Goal: Information Seeking & Learning: Stay updated

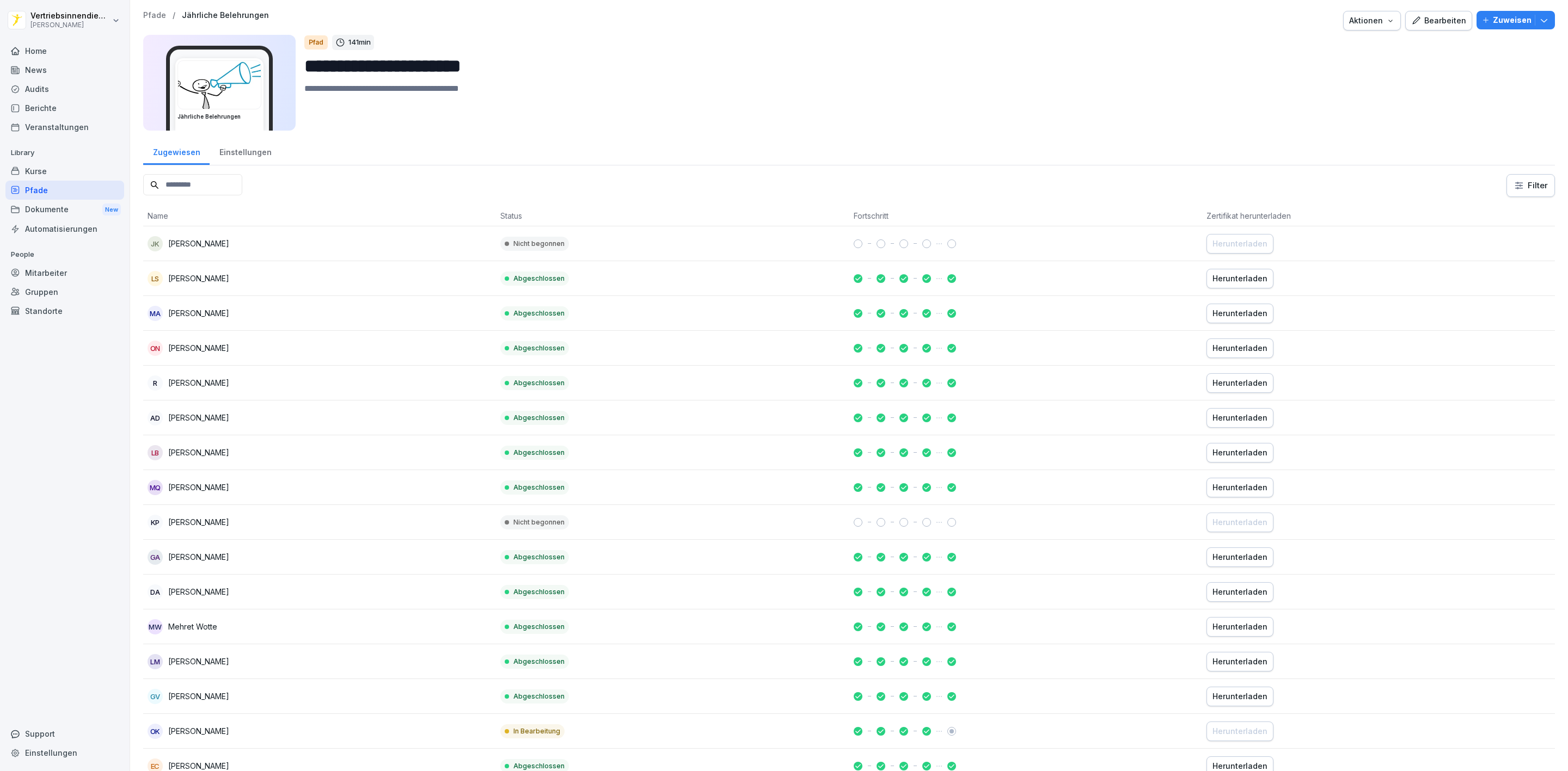
click at [63, 70] on div "News" at bounding box center [65, 69] width 119 height 19
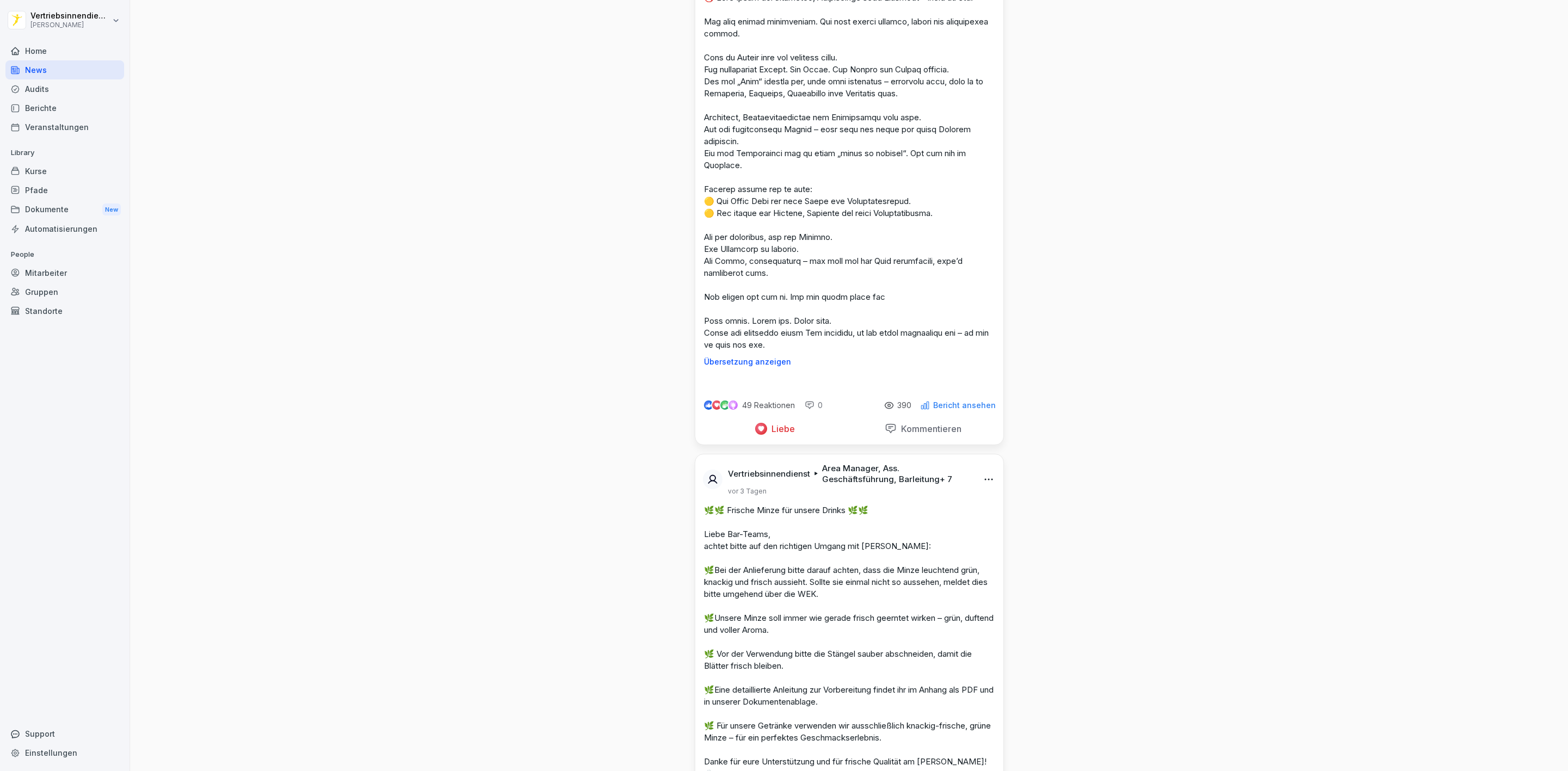
scroll to position [3592, 0]
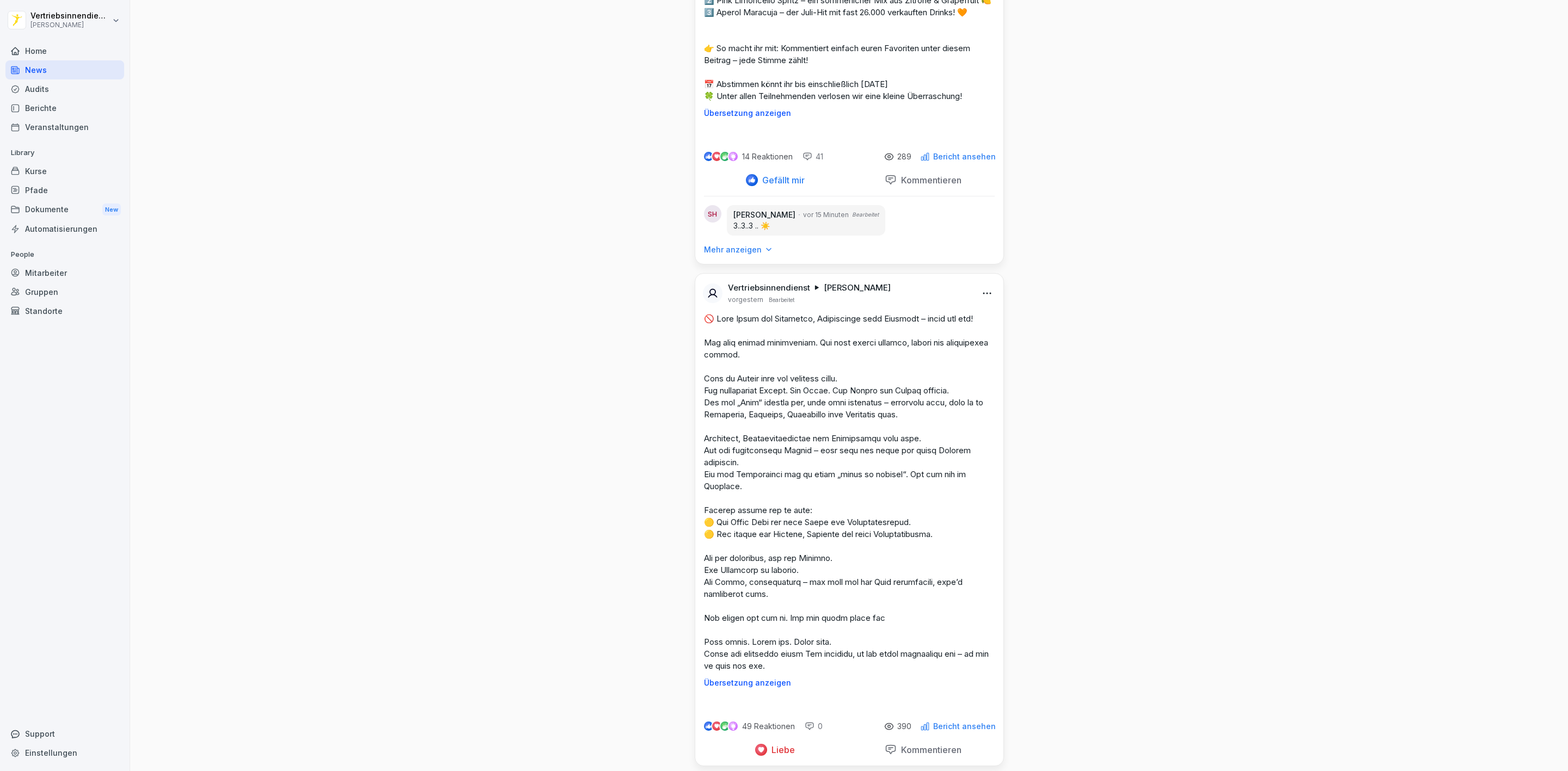
scroll to position [3184, 0]
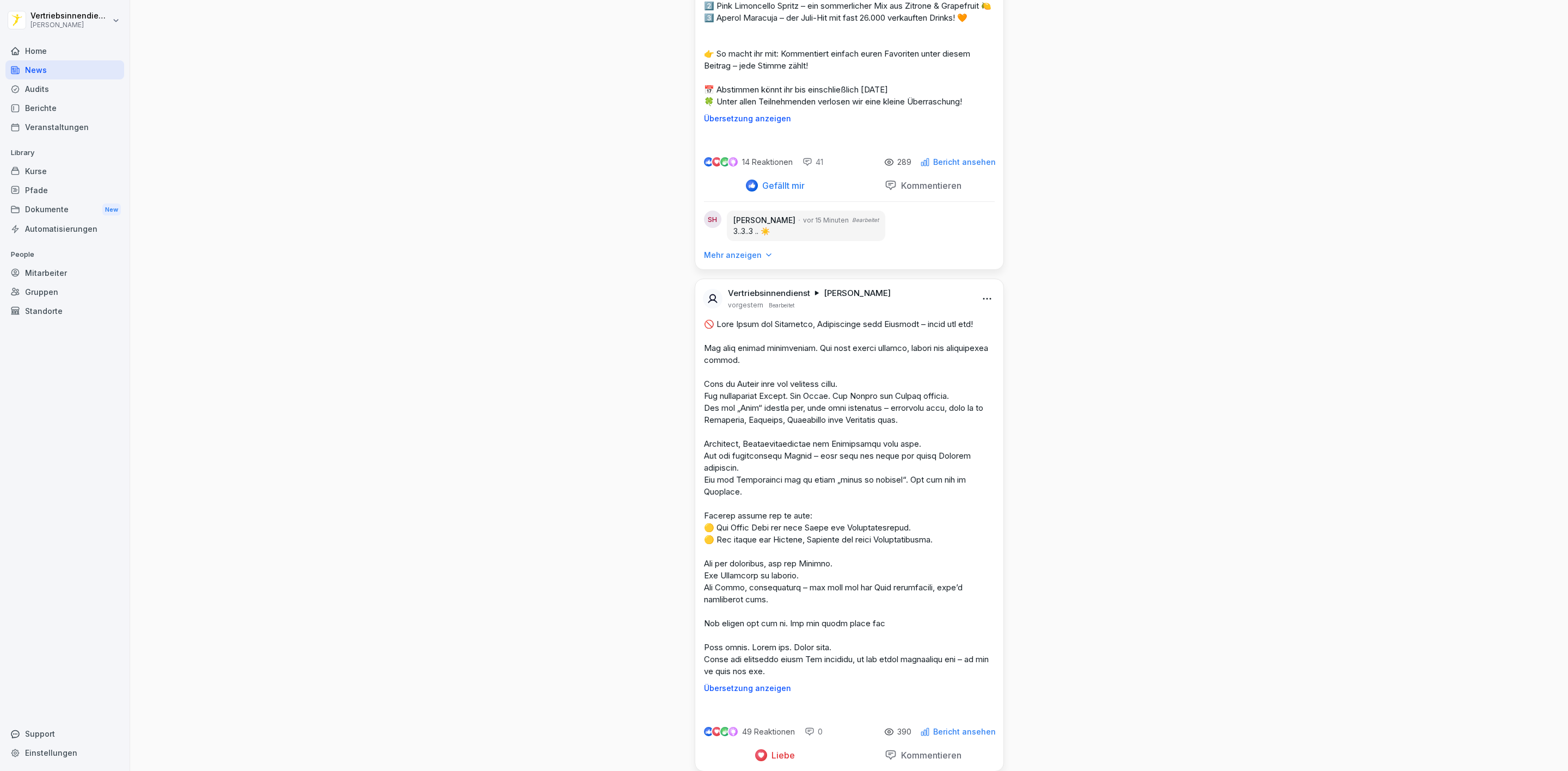
click at [39, 51] on div "Home" at bounding box center [65, 51] width 119 height 19
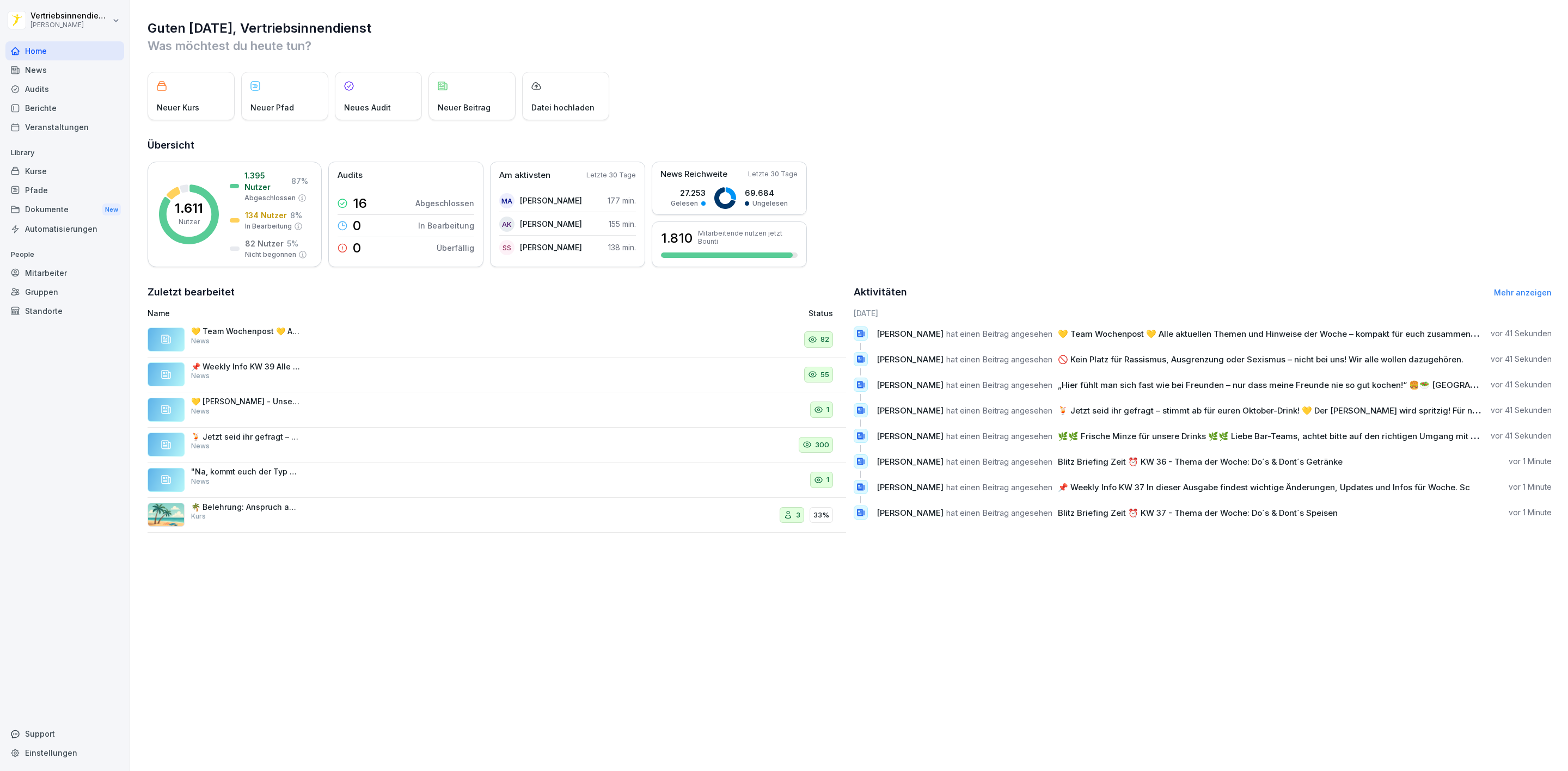
click at [55, 72] on div "News" at bounding box center [65, 69] width 119 height 19
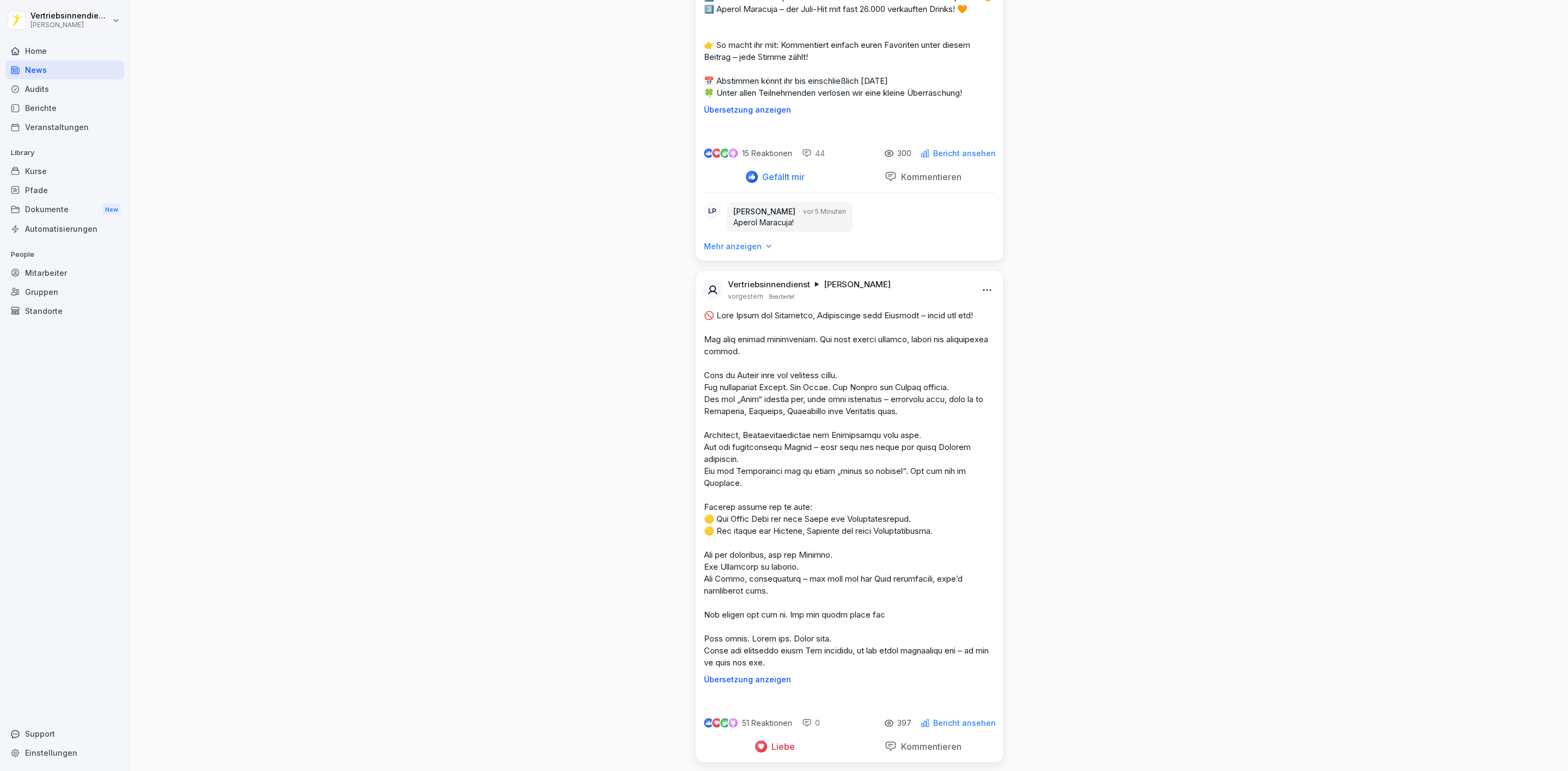
scroll to position [3266, 0]
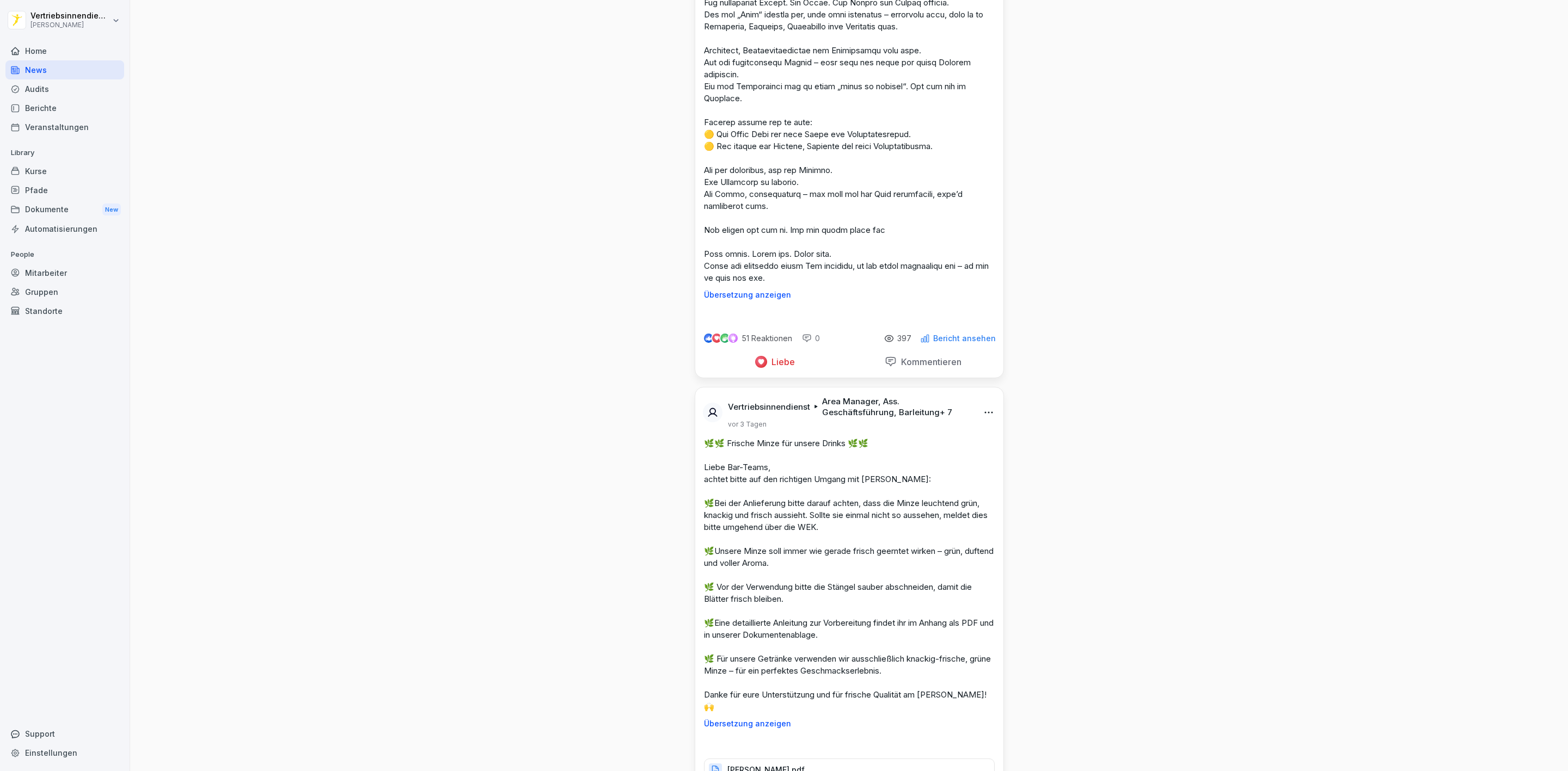
scroll to position [3592, 0]
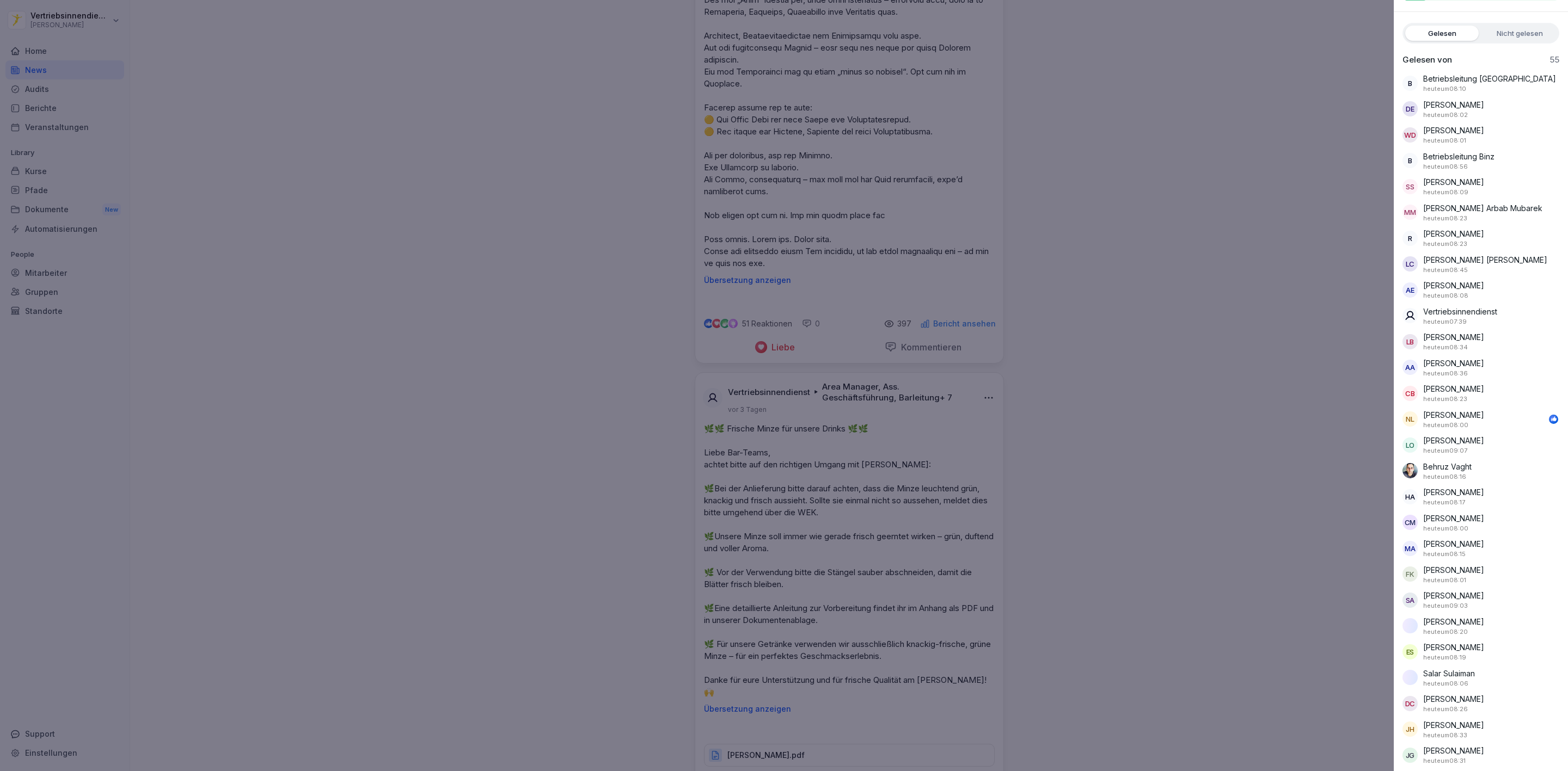
scroll to position [0, 0]
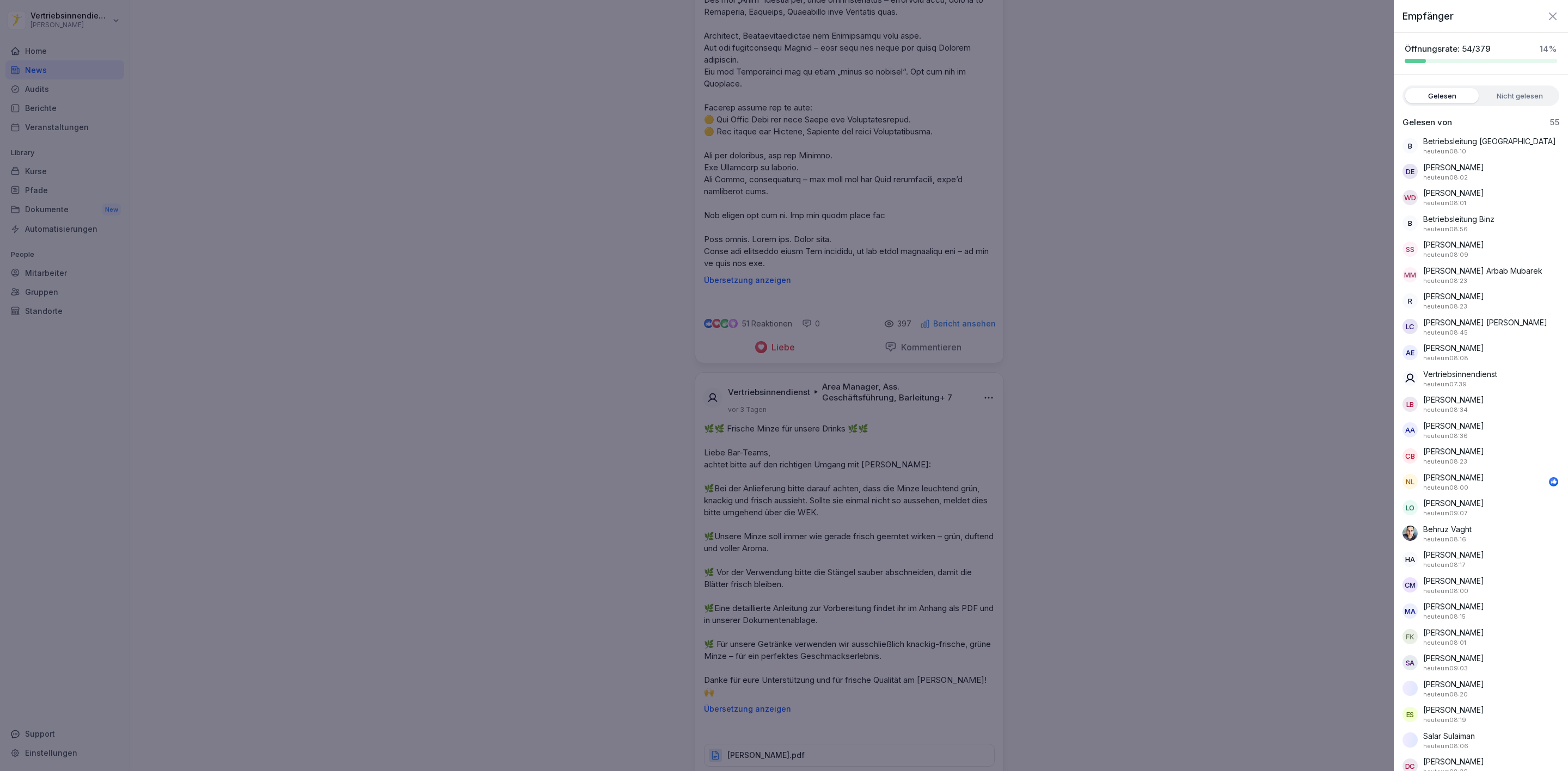
click at [976, 243] on div at bounding box center [784, 385] width 1568 height 771
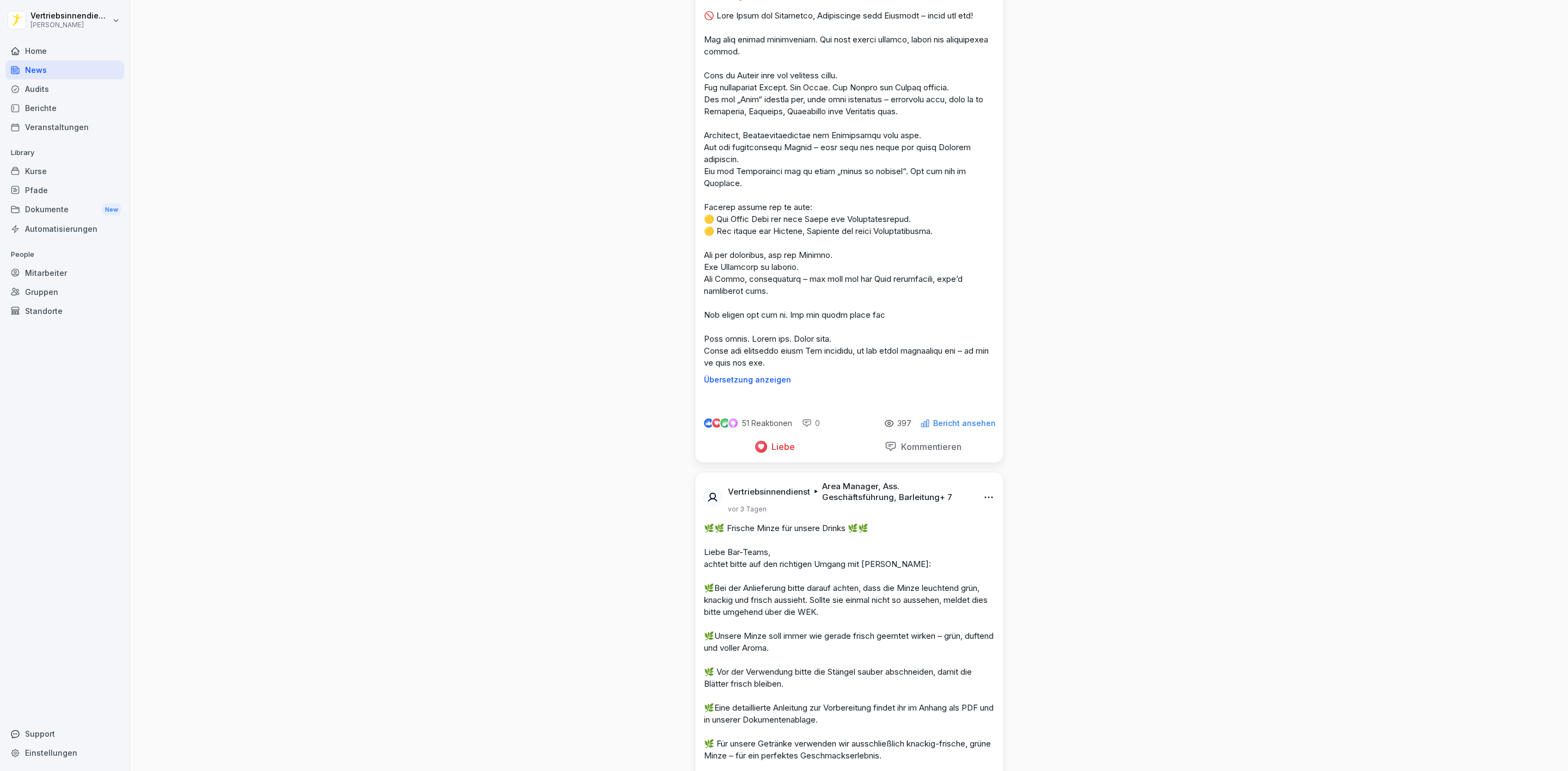
scroll to position [3429, 0]
